Goal: Information Seeking & Learning: Understand process/instructions

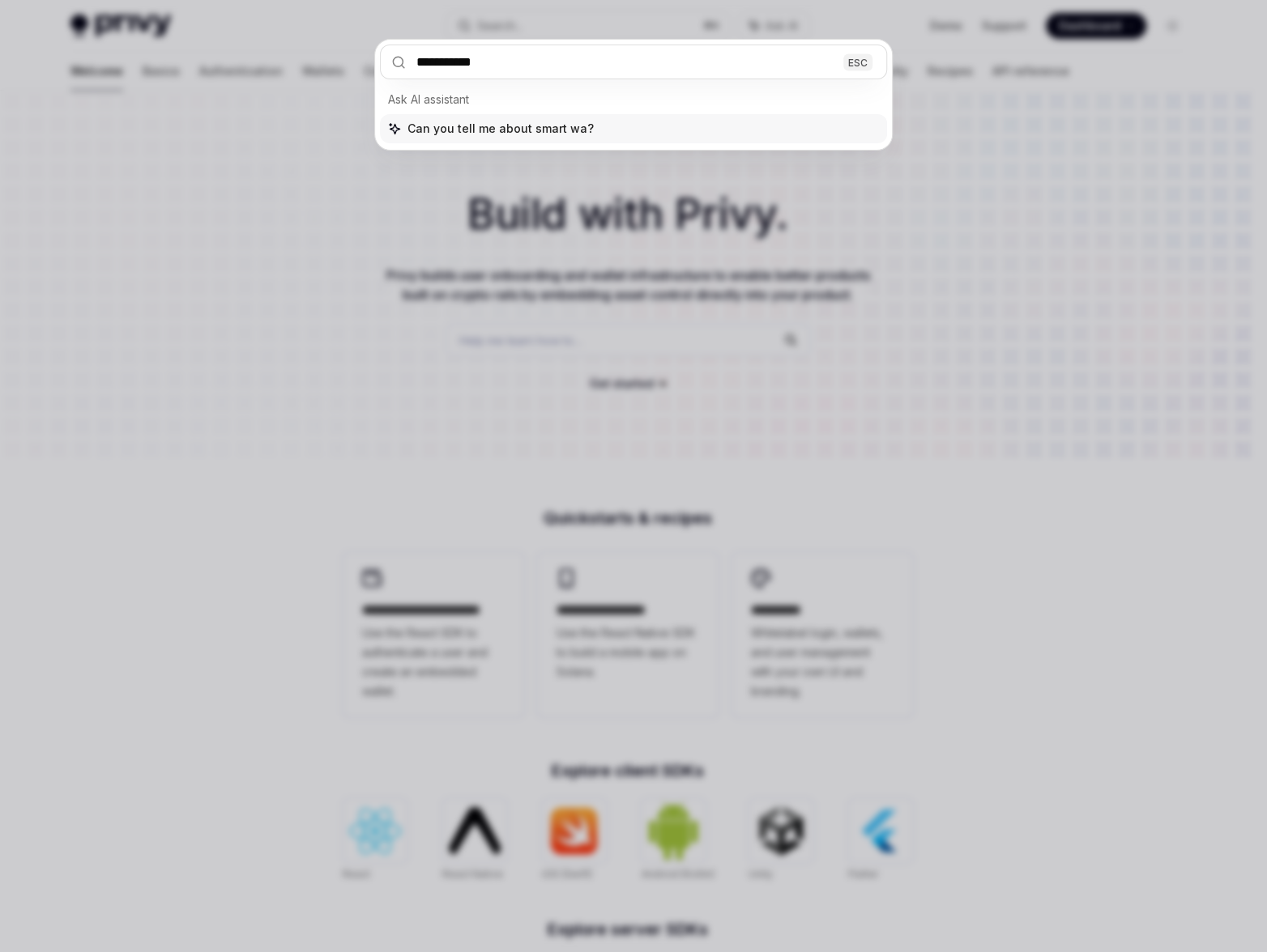
type input "**********"
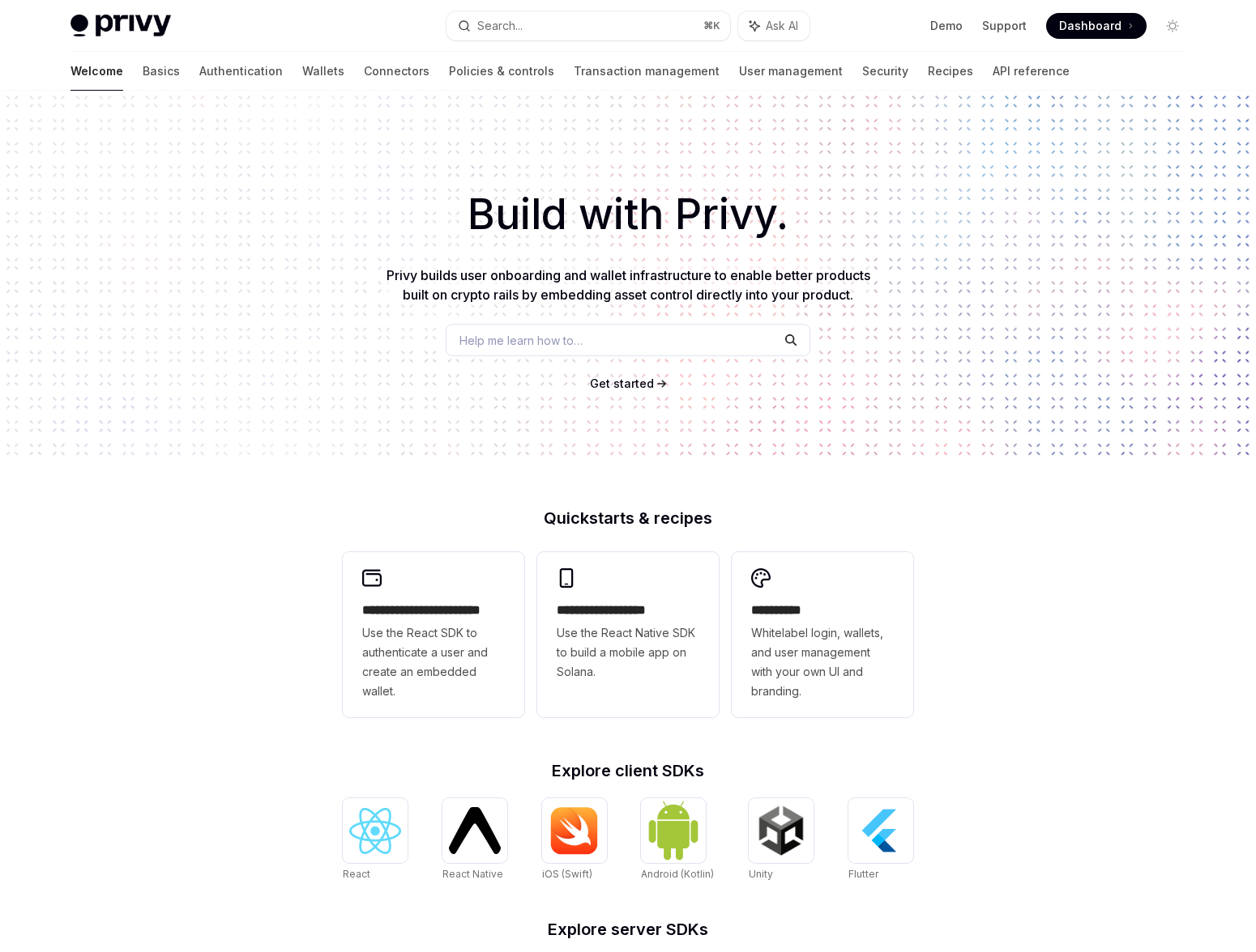
scroll to position [90, 0]
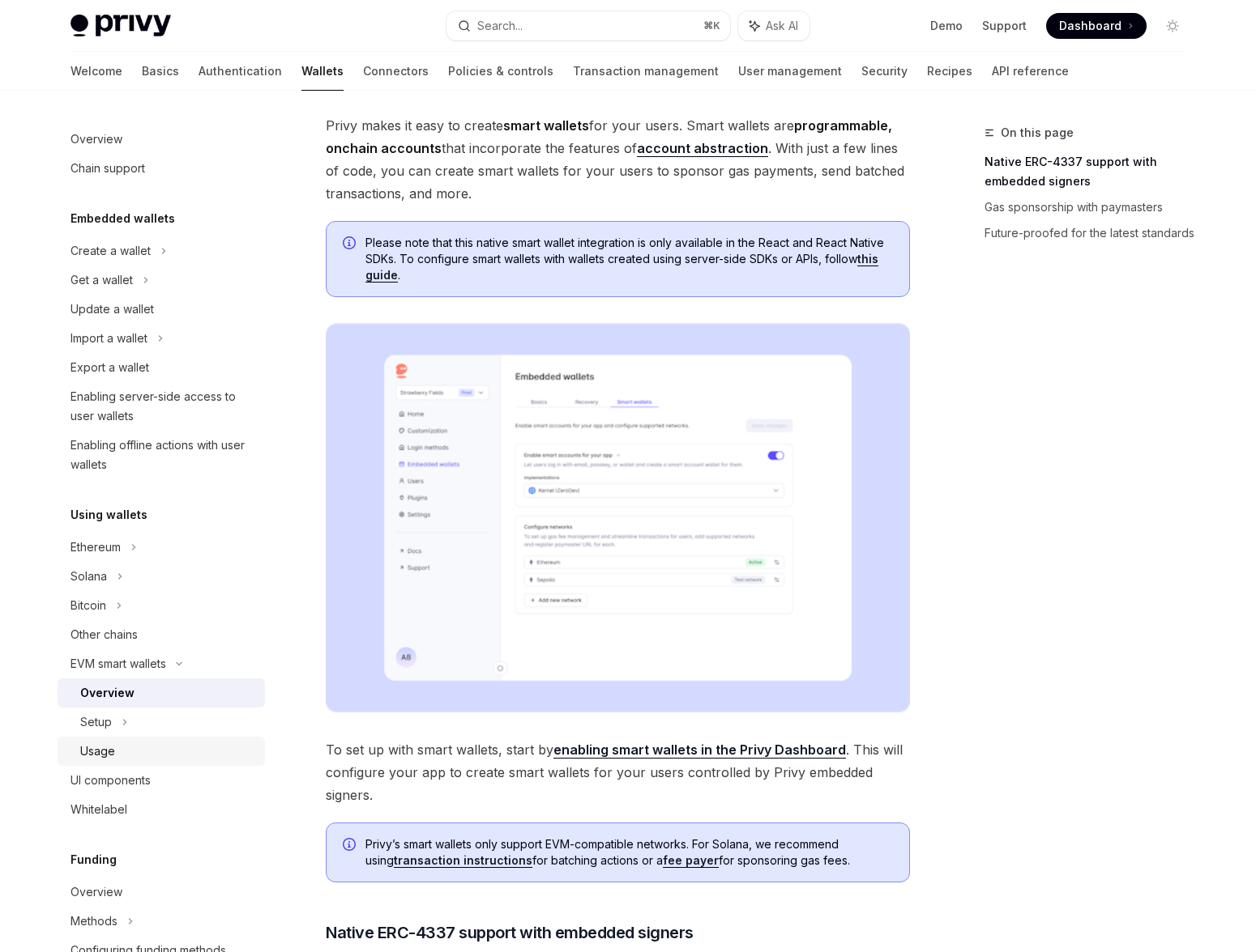
click at [115, 755] on div "Usage" at bounding box center [168, 751] width 175 height 19
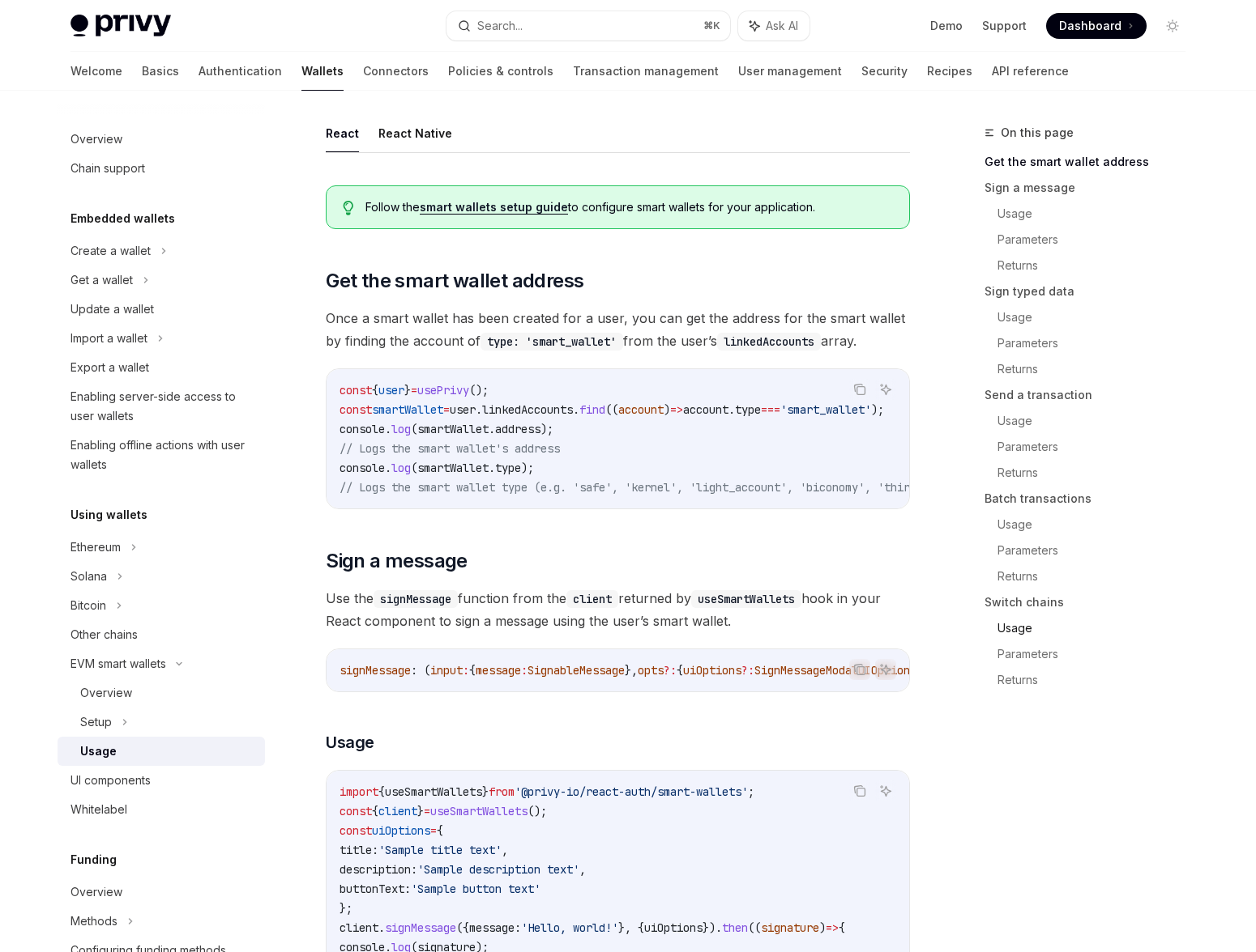
click at [1013, 624] on link "Usage" at bounding box center [1097, 628] width 201 height 26
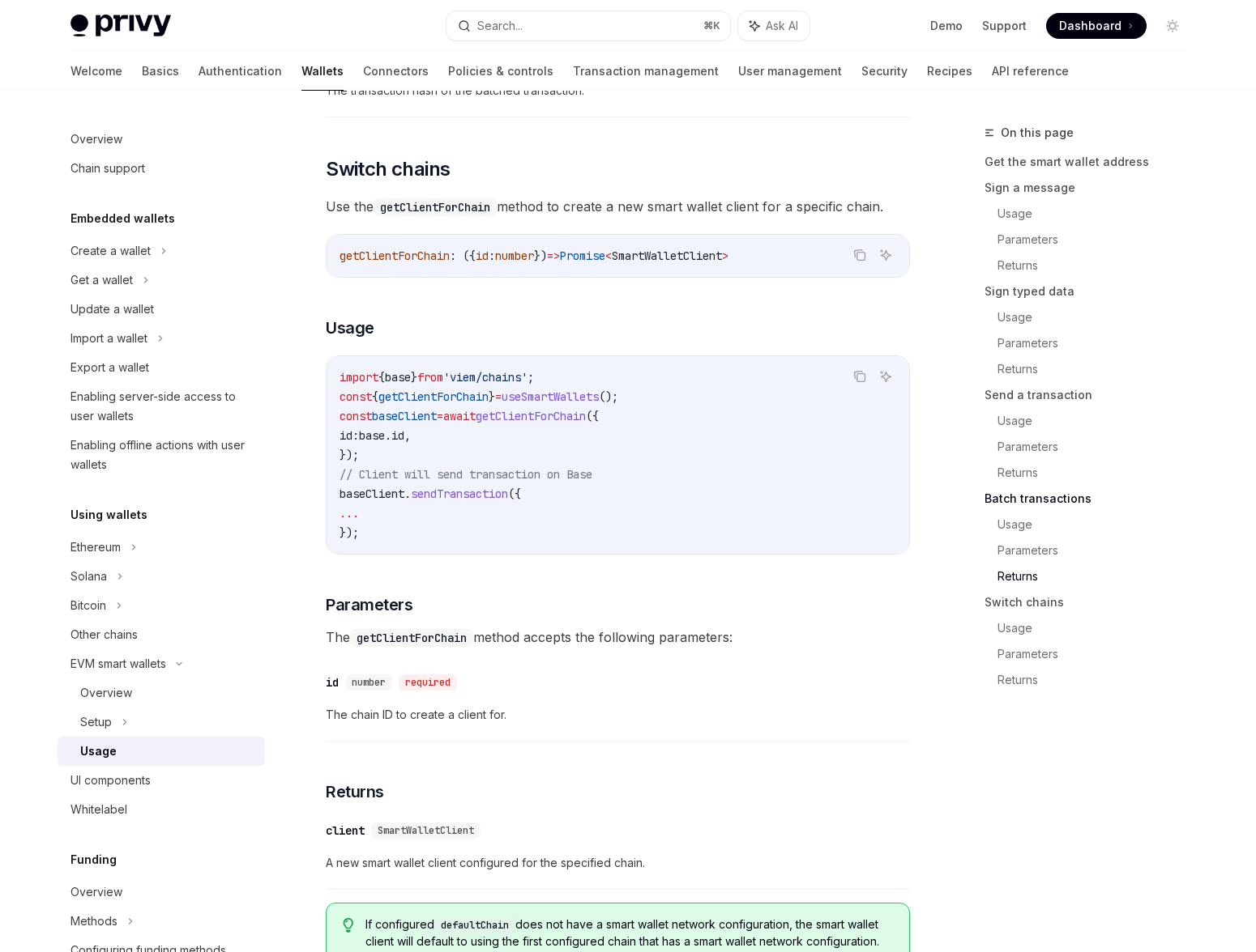
scroll to position [4469, 0]
click at [1014, 160] on link "Get the smart wallet address" at bounding box center [1091, 162] width 214 height 26
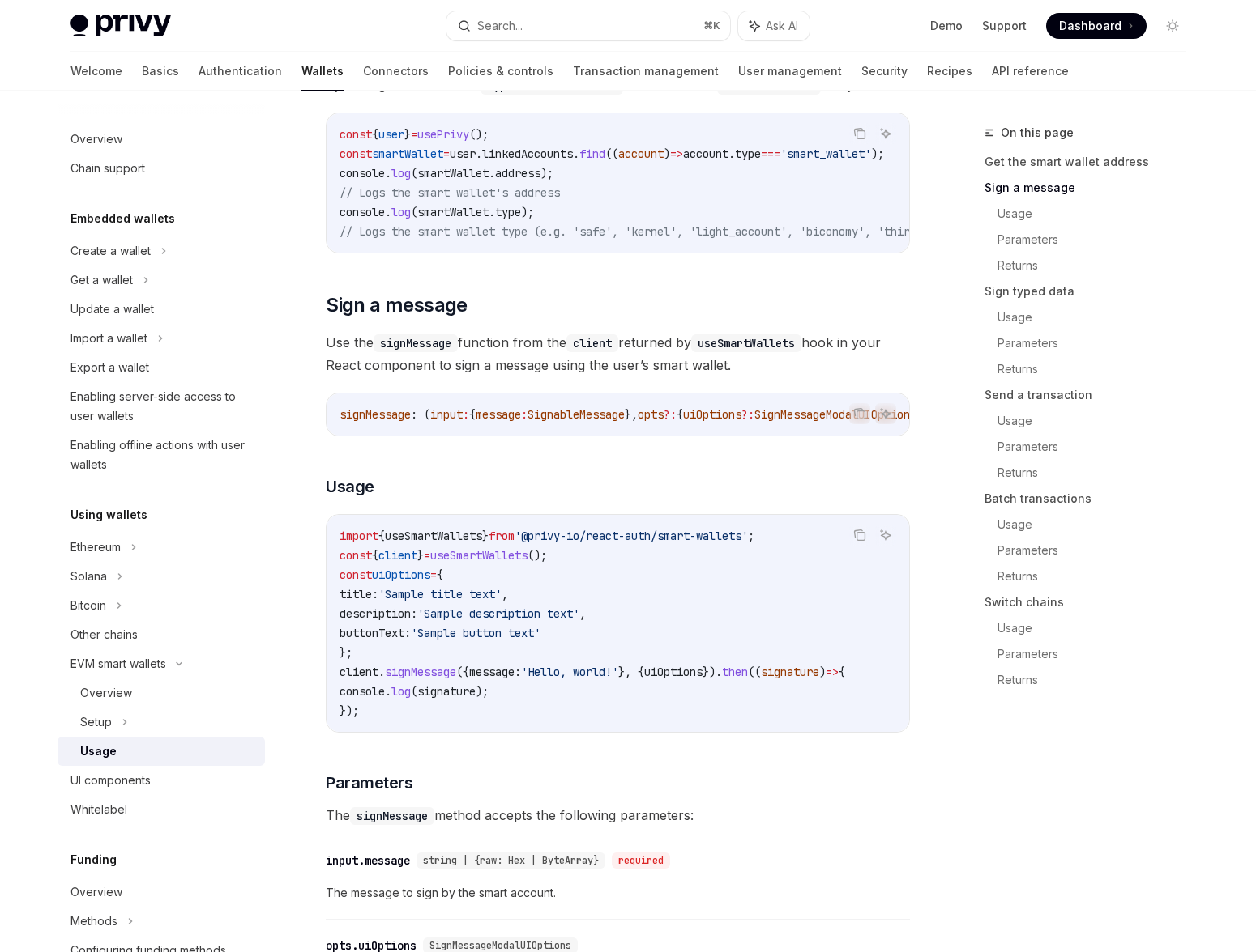
scroll to position [528, 0]
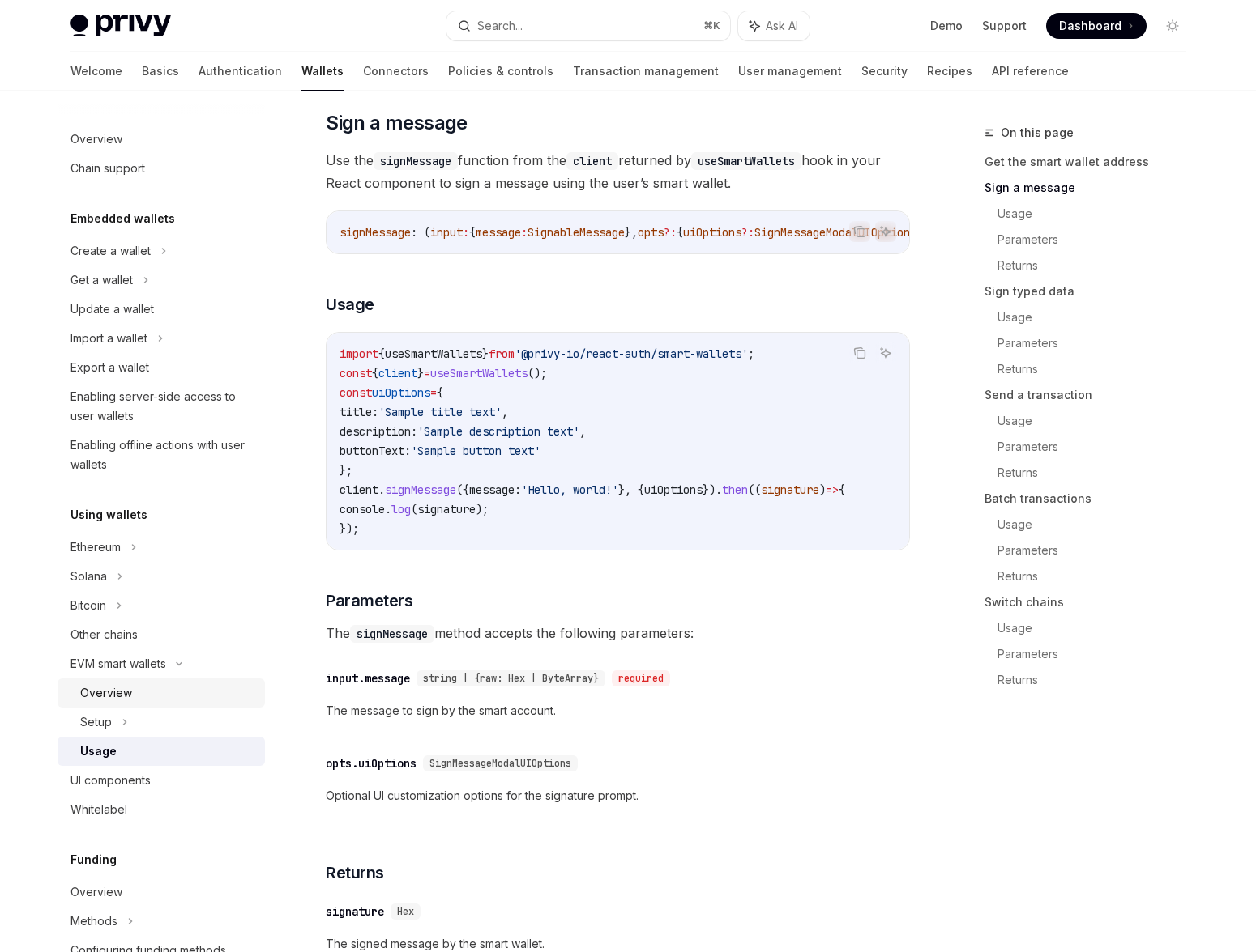
click at [122, 693] on div "Overview" at bounding box center [106, 693] width 51 height 19
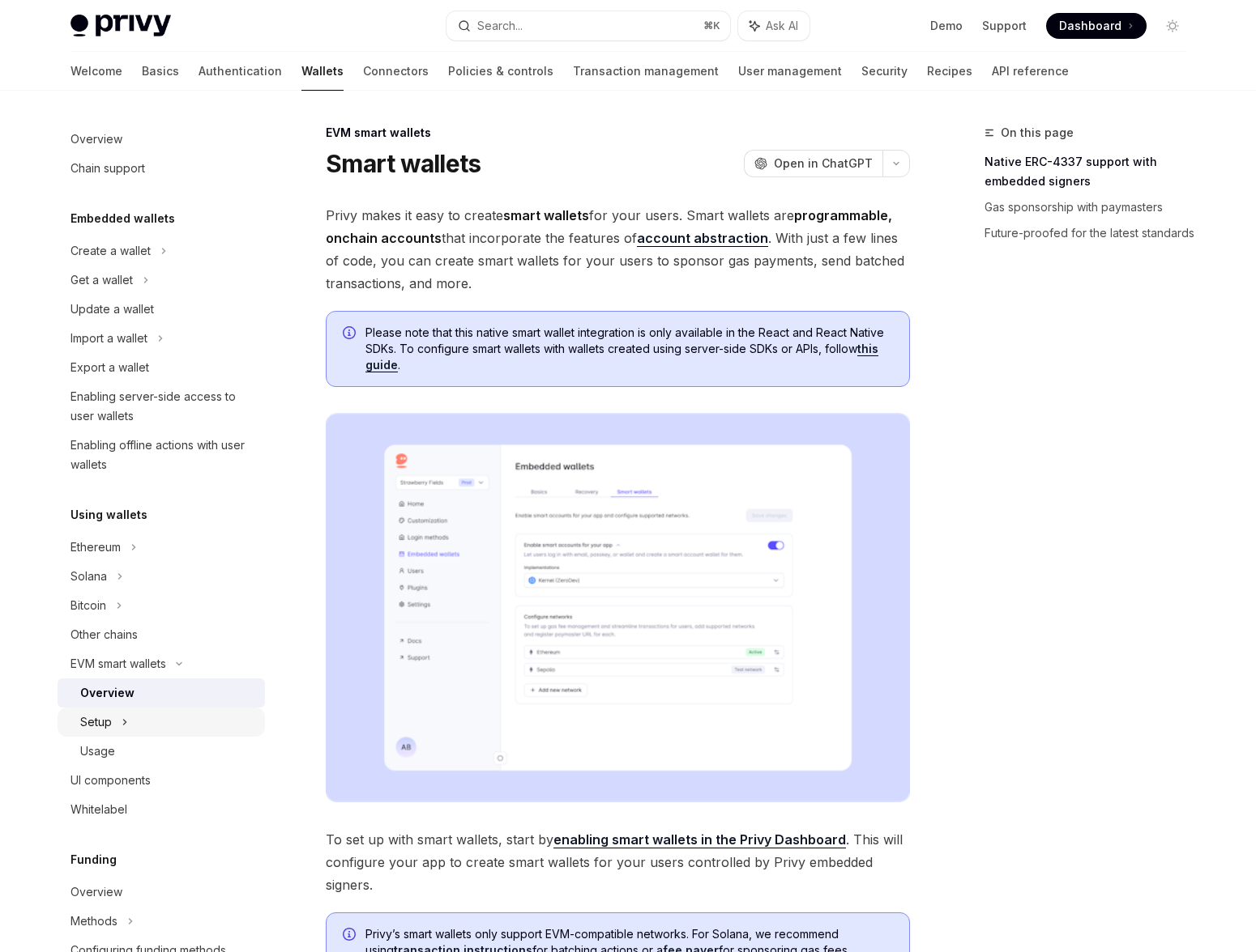
click at [115, 724] on div "Setup" at bounding box center [161, 722] width 208 height 29
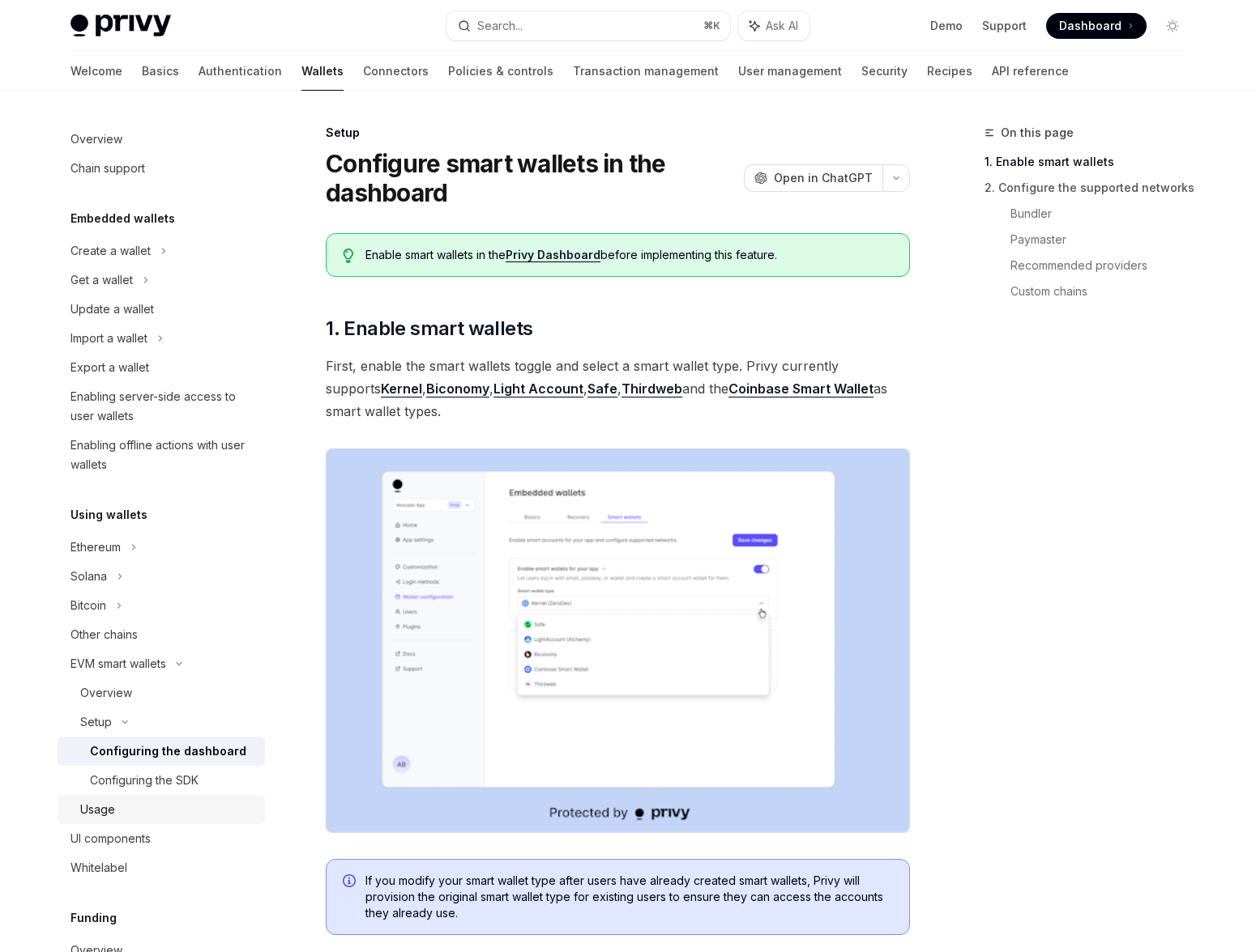
click at [130, 797] on link "Usage" at bounding box center [161, 809] width 208 height 29
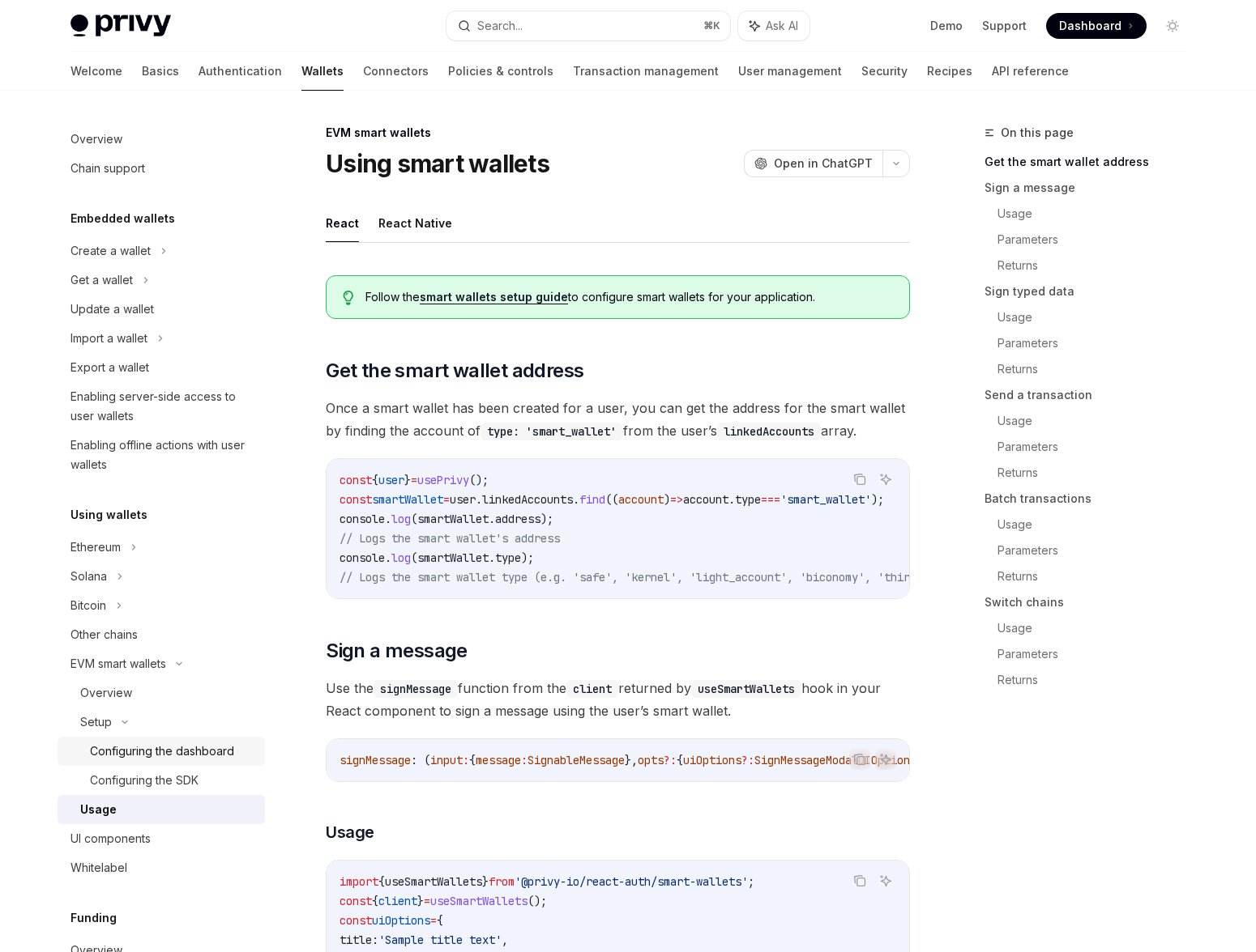
click at [155, 755] on div "Configuring the dashboard" at bounding box center [162, 751] width 145 height 19
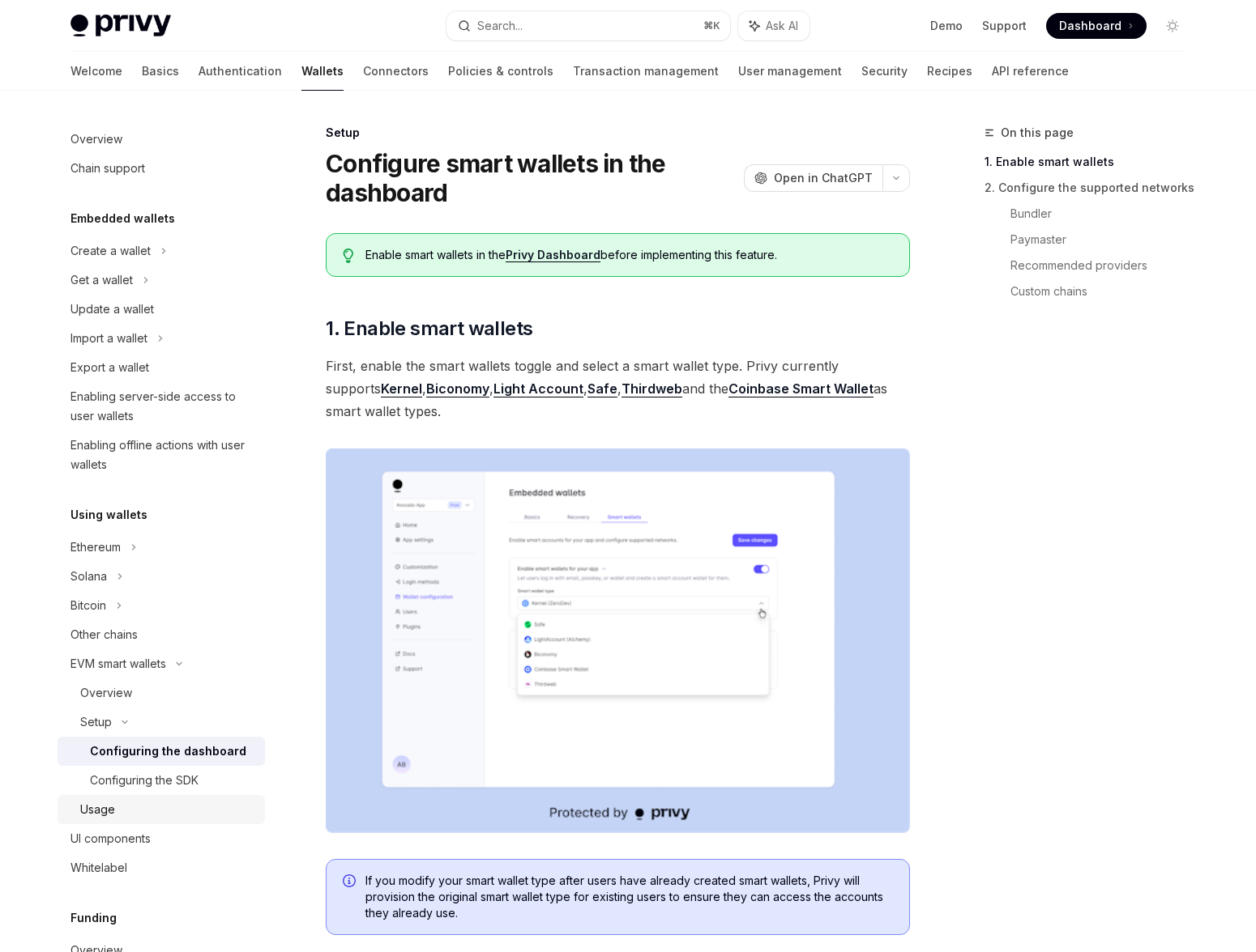
click at [147, 799] on link "Usage" at bounding box center [161, 809] width 208 height 29
type textarea "*"
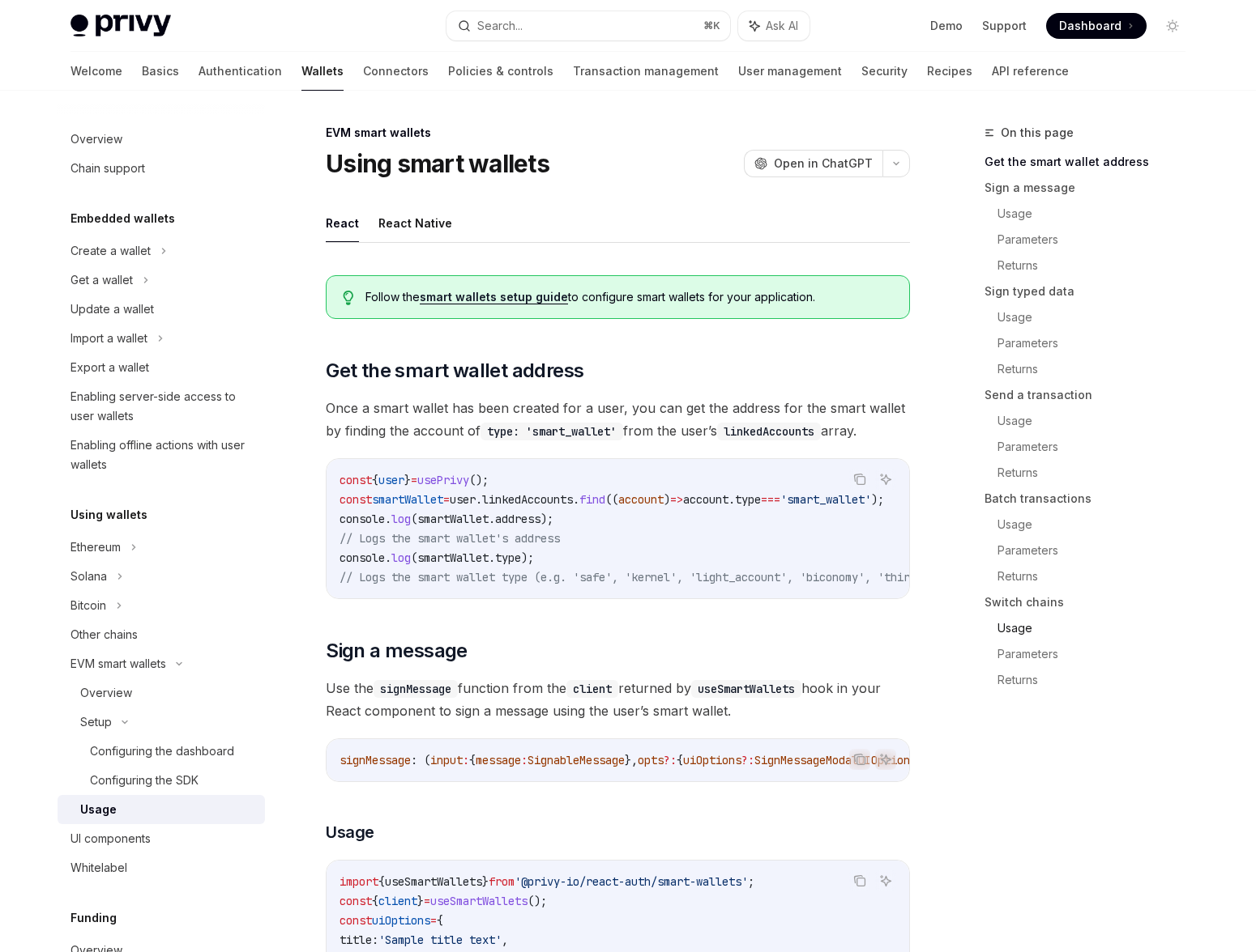
click at [1017, 620] on link "Usage" at bounding box center [1097, 628] width 201 height 26
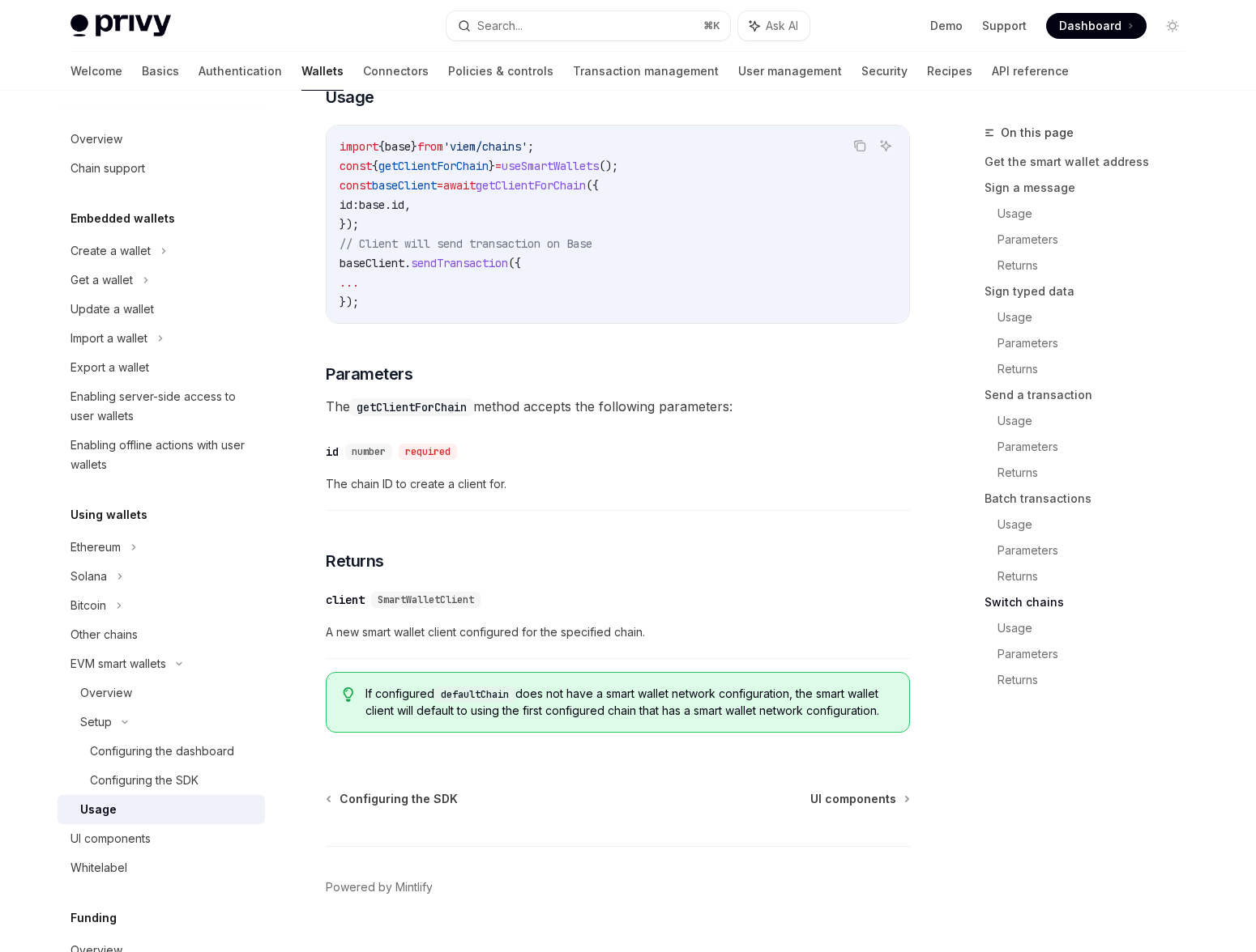
scroll to position [4702, 0]
click at [765, 311] on code "import { base } from 'viem/chains' ; const { getClientForChain } = useSmartWall…" at bounding box center [618, 223] width 557 height 175
